Goal: Find specific page/section: Find specific page/section

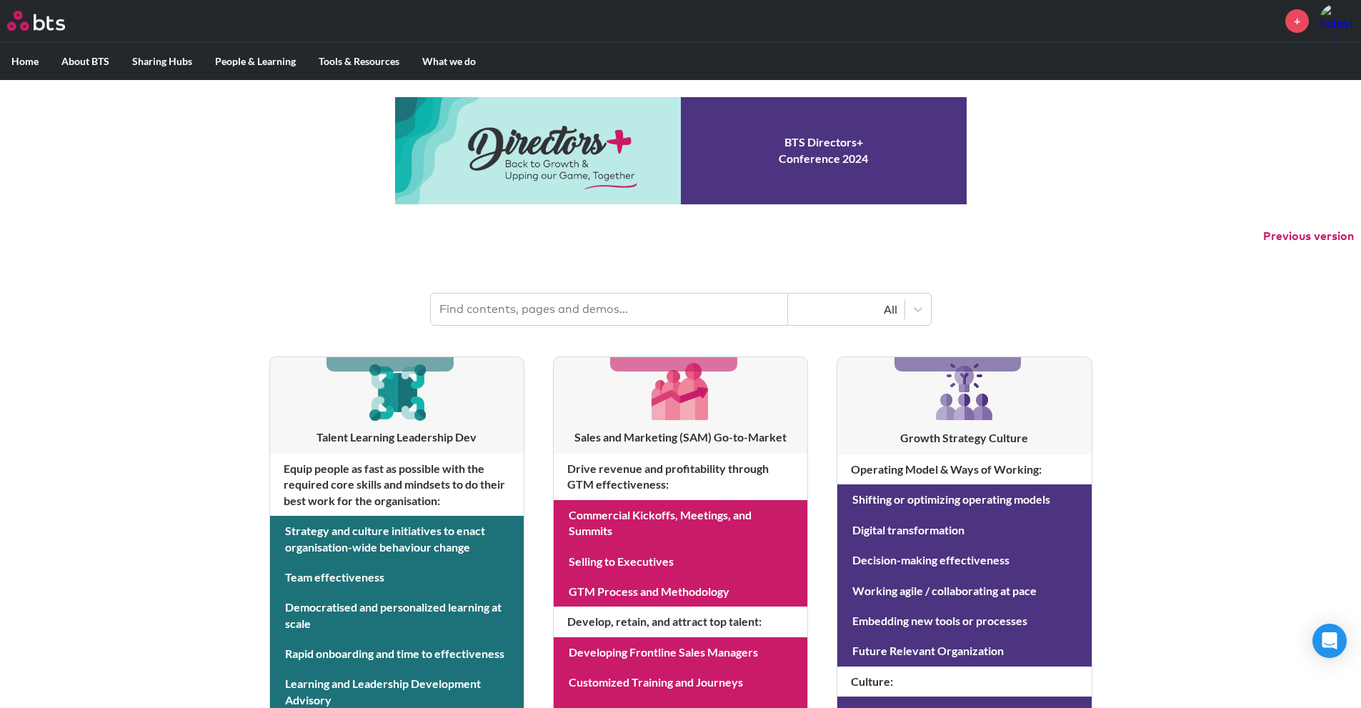
click at [590, 313] on input "text" at bounding box center [609, 309] width 357 height 31
type input "multipliers"
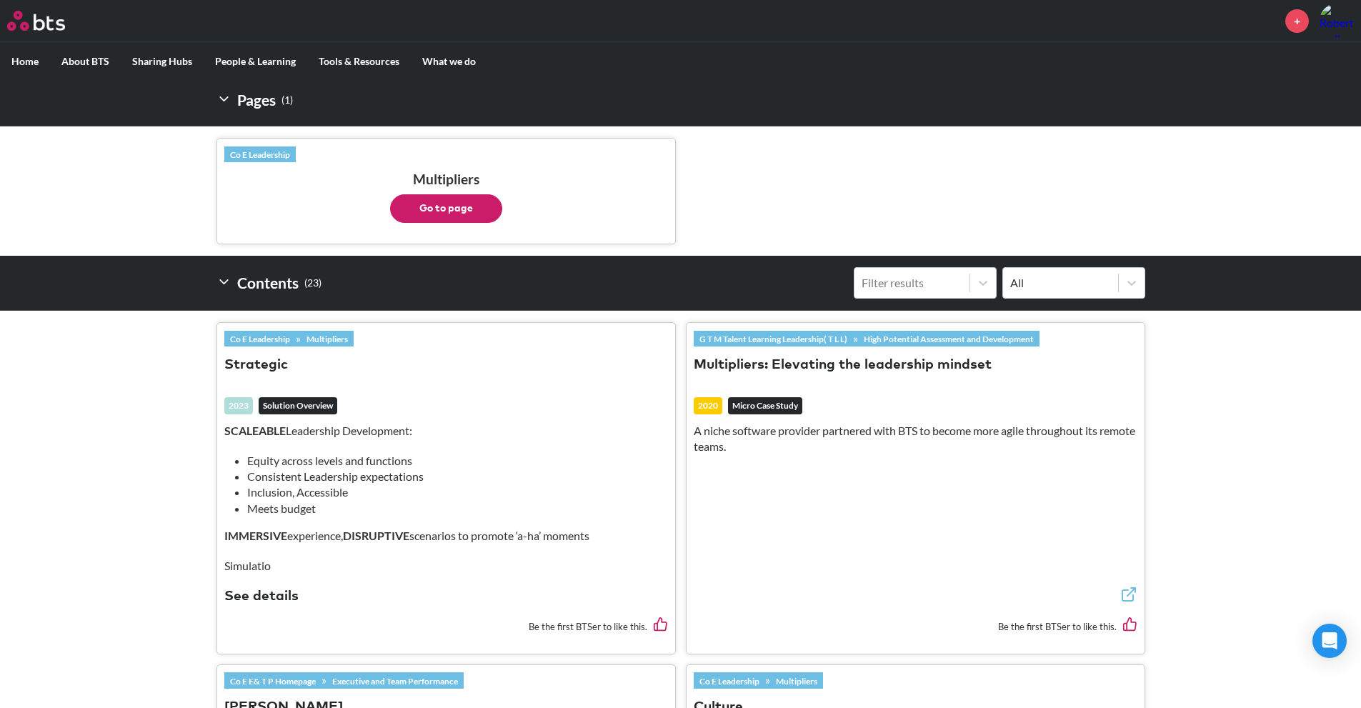
scroll to position [71, 0]
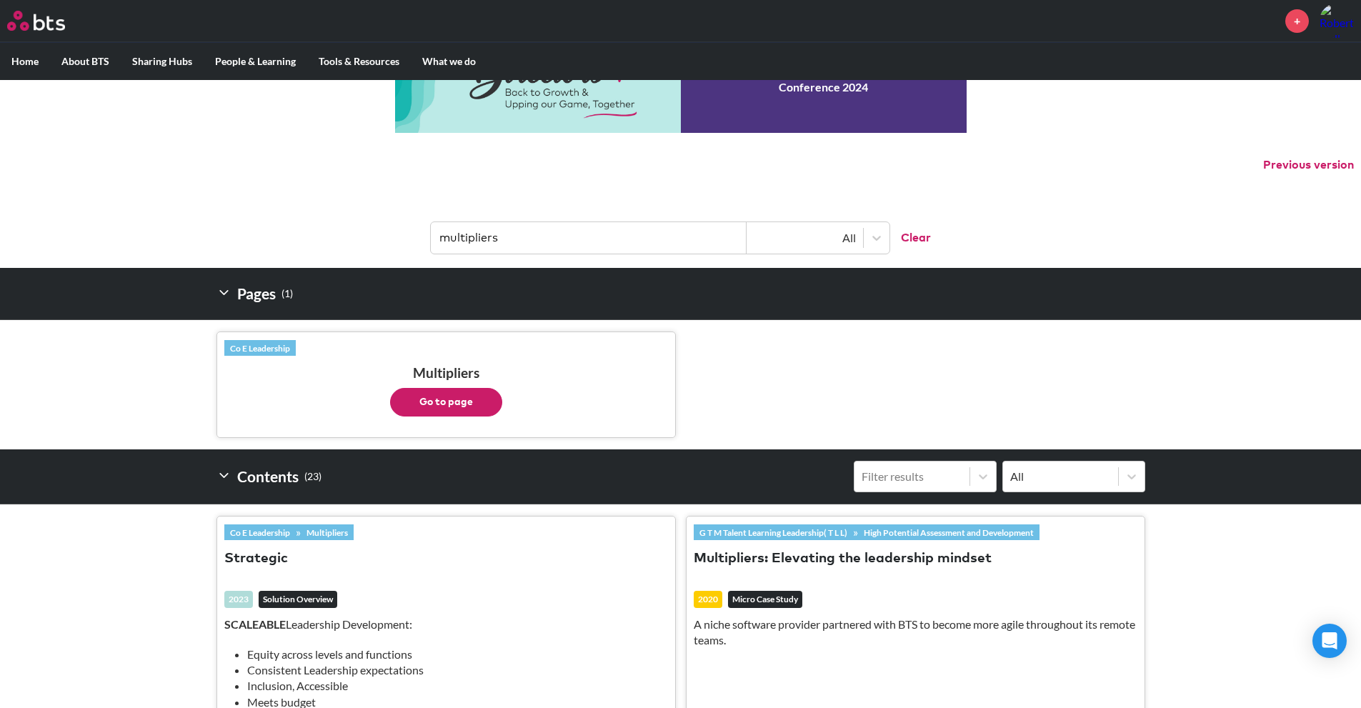
click at [437, 399] on button "Go to page" at bounding box center [446, 402] width 112 height 29
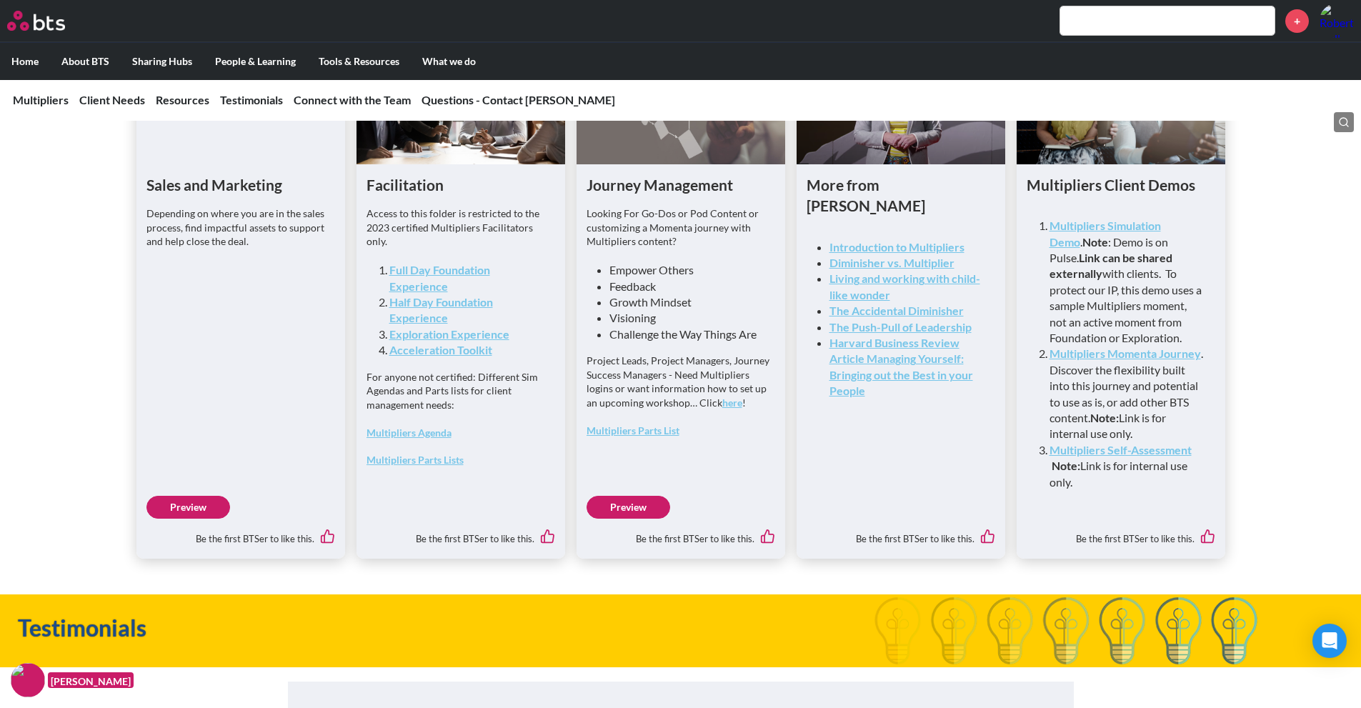
scroll to position [3716, 0]
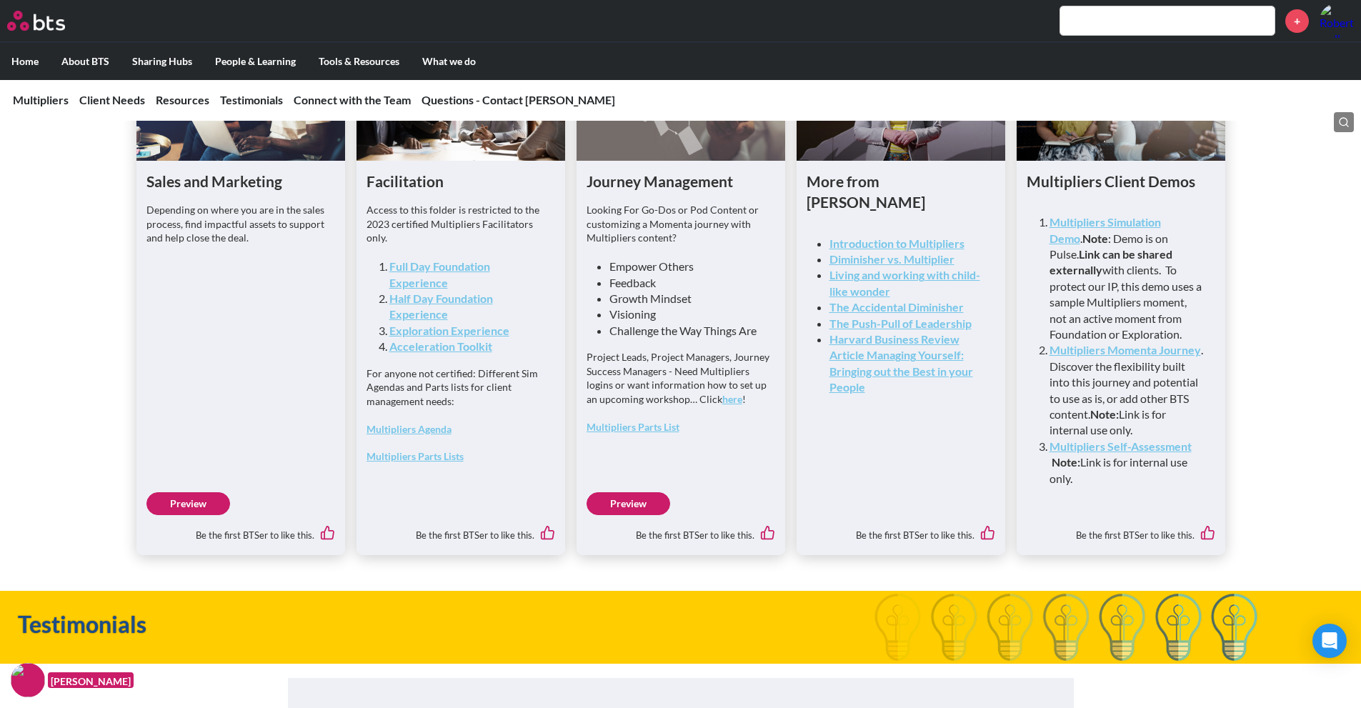
click at [183, 515] on link "Preview" at bounding box center [188, 503] width 84 height 23
